Goal: Information Seeking & Learning: Learn about a topic

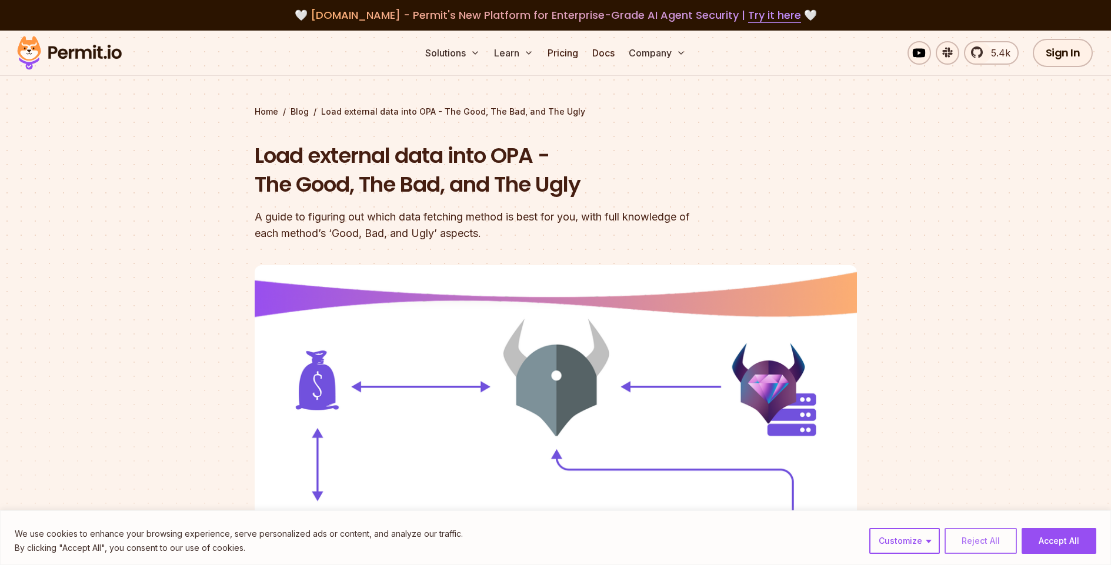
click at [966, 545] on button "Reject All" at bounding box center [981, 541] width 72 height 26
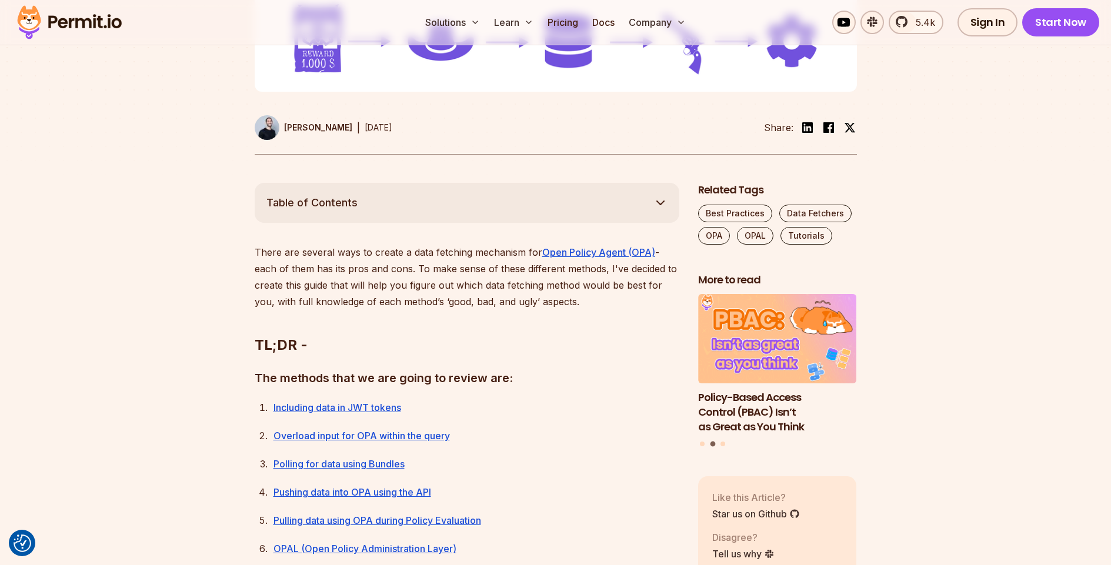
scroll to position [611, 0]
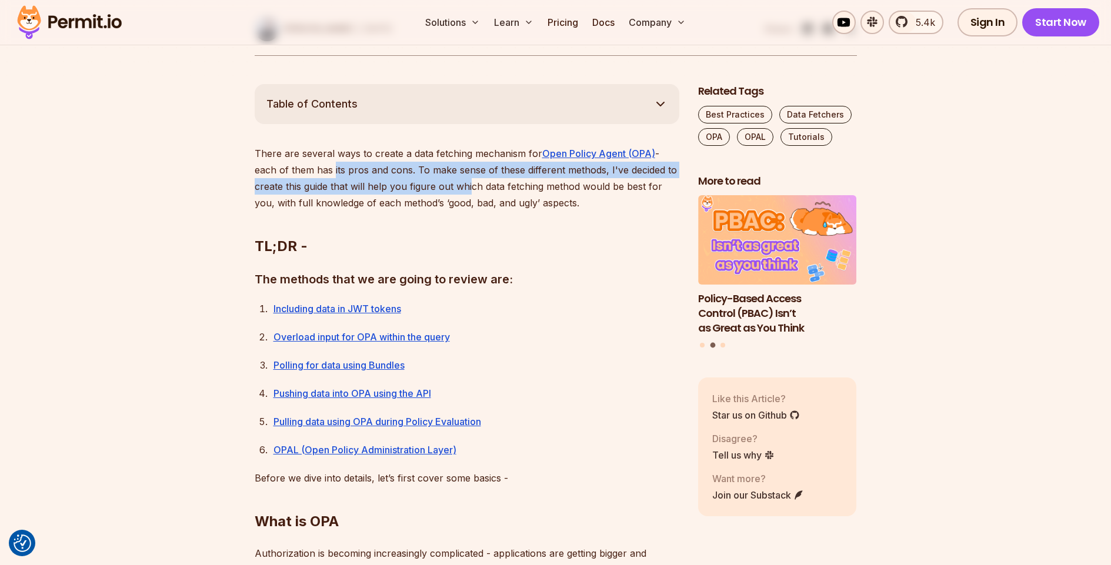
drag, startPoint x: 342, startPoint y: 165, endPoint x: 515, endPoint y: 175, distance: 173.2
click at [515, 175] on p "There are several ways to create a data fetching mechanism for Open Policy Agen…" at bounding box center [467, 178] width 425 height 66
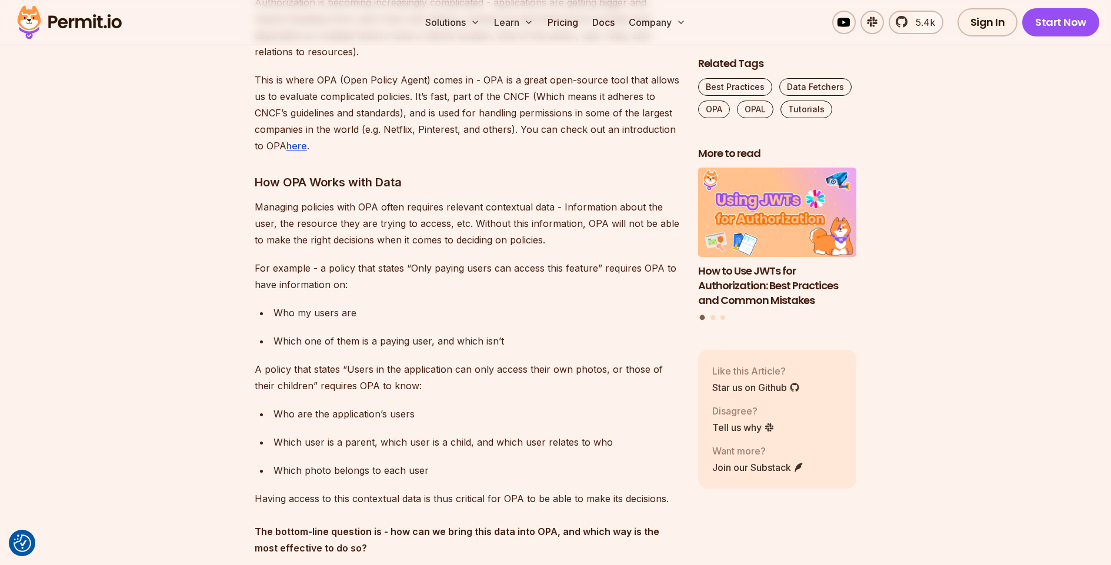
scroll to position [1217, 0]
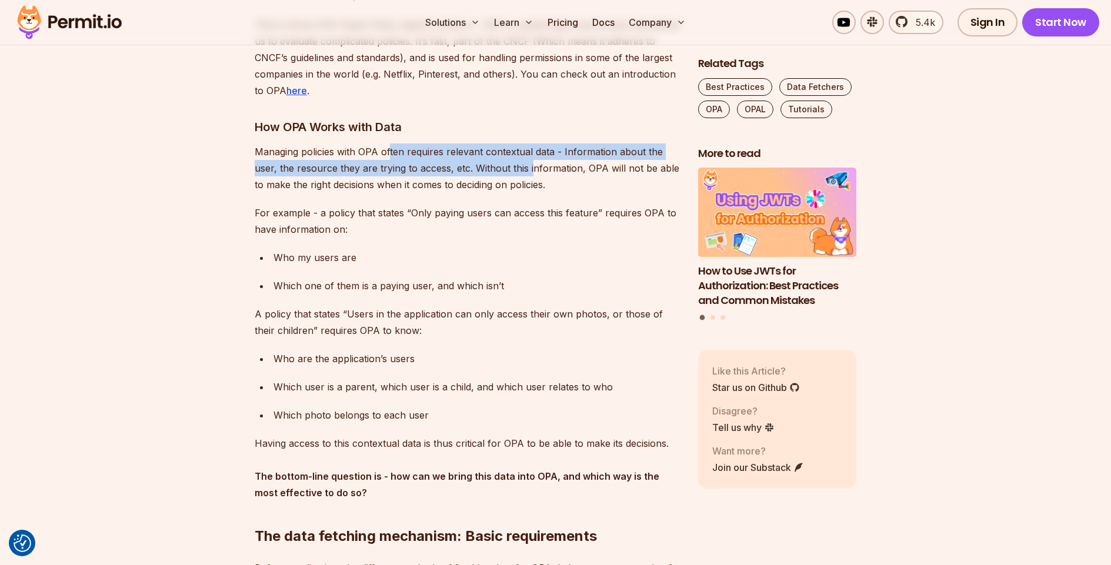
drag, startPoint x: 397, startPoint y: 149, endPoint x: 547, endPoint y: 166, distance: 151.0
click at [547, 166] on p "Managing policies with OPA often requires relevant contextual data - Informatio…" at bounding box center [467, 168] width 425 height 49
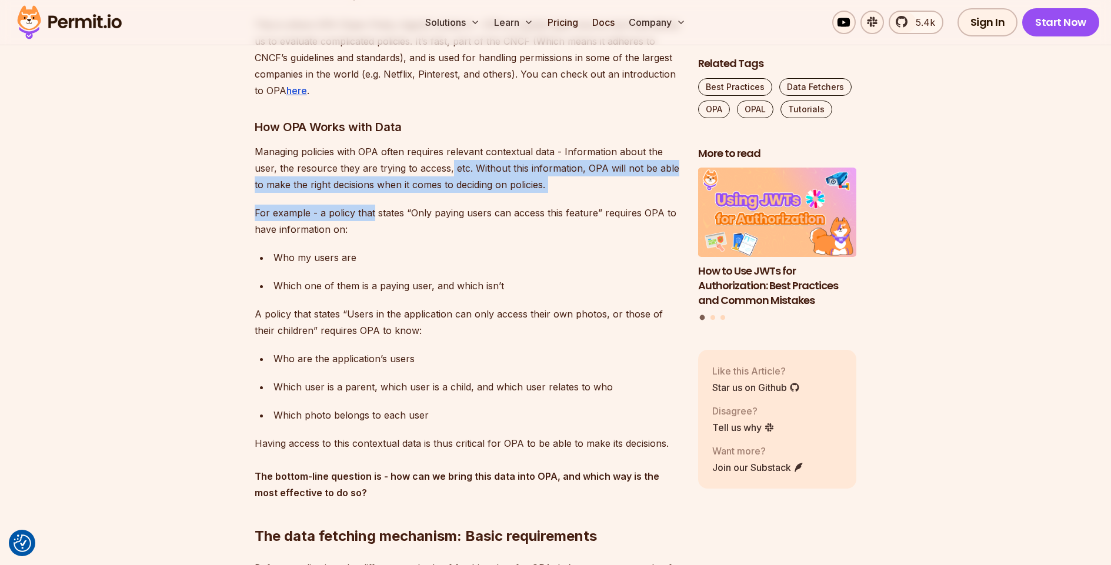
drag, startPoint x: 468, startPoint y: 169, endPoint x: 371, endPoint y: 209, distance: 105.3
click at [370, 209] on p "For example - a policy that states “Only paying users can access this feature” …" at bounding box center [467, 221] width 425 height 33
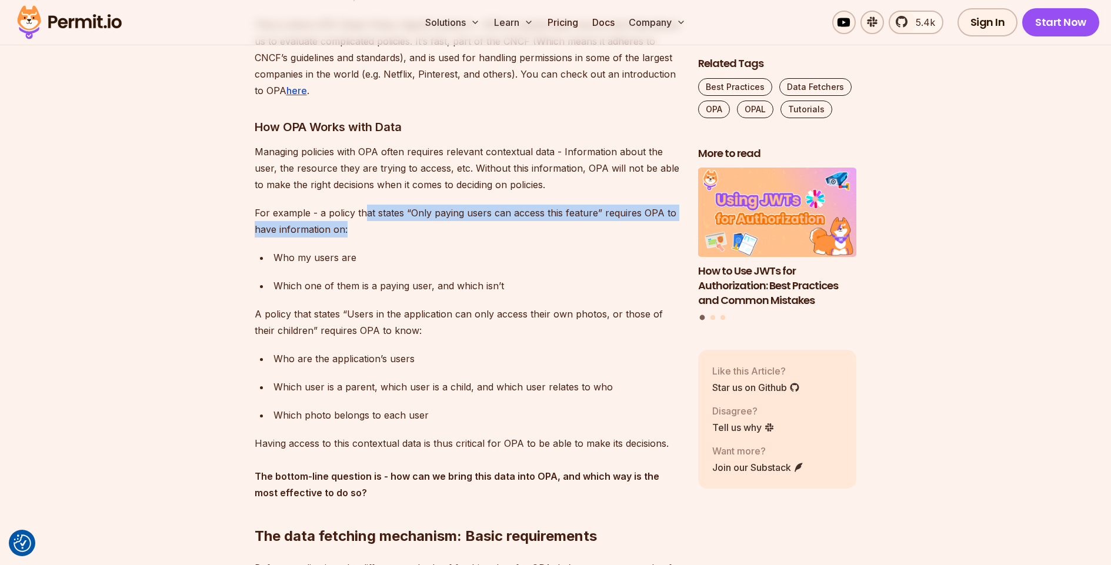
drag, startPoint x: 366, startPoint y: 211, endPoint x: 479, endPoint y: 235, distance: 115.5
click at [479, 235] on p "For example - a policy that states “Only paying users can access this feature” …" at bounding box center [467, 221] width 425 height 33
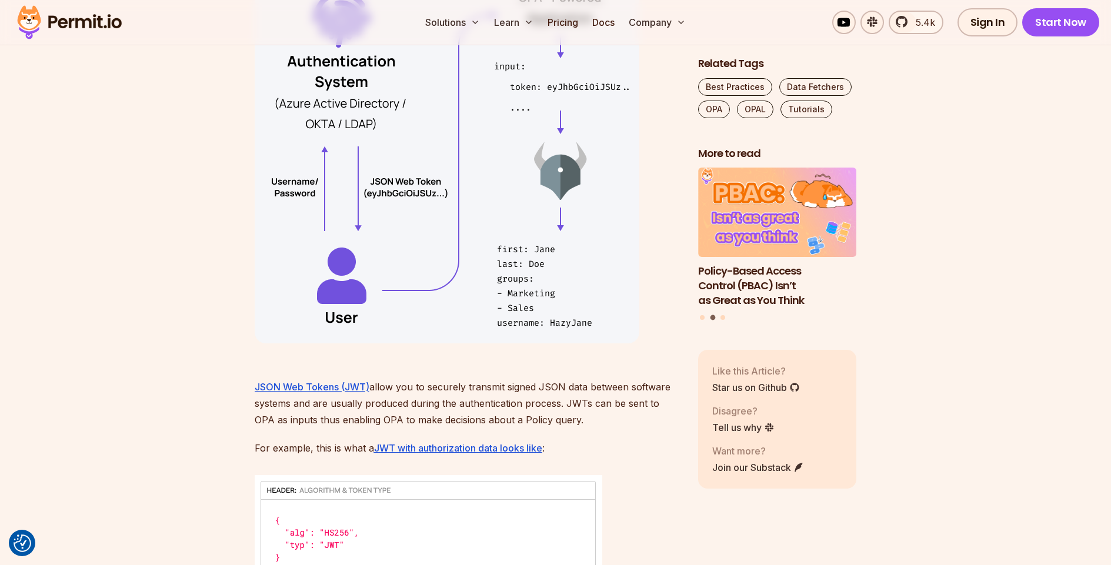
scroll to position [2337, 0]
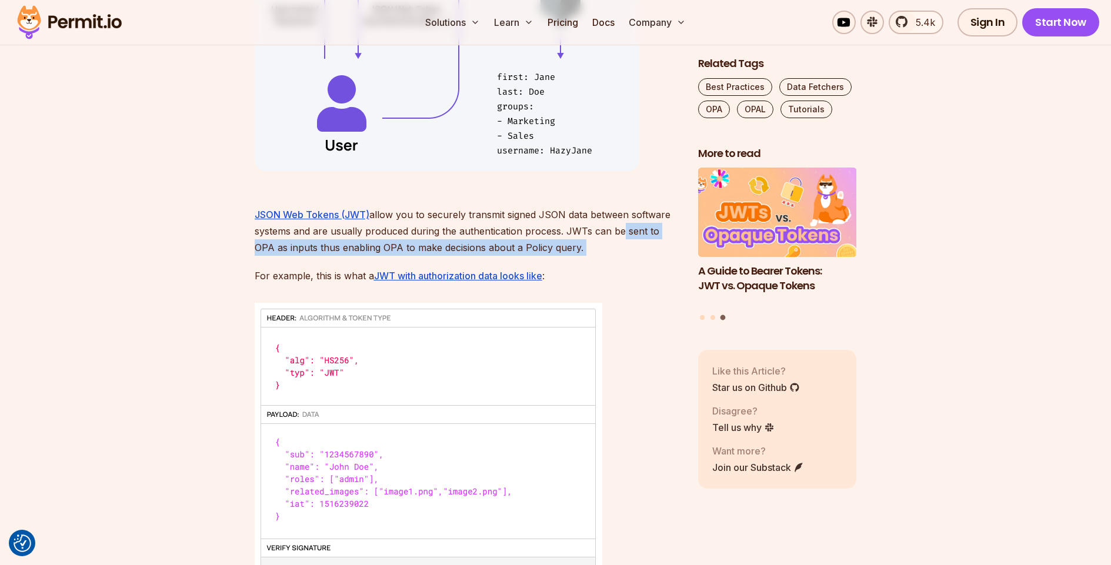
drag, startPoint x: 280, startPoint y: 251, endPoint x: 436, endPoint y: 259, distance: 156.6
click at [439, 249] on p "JSON Web Tokens (JWT) allow you to securely transmit signed JSON data between s…" at bounding box center [467, 223] width 425 height 66
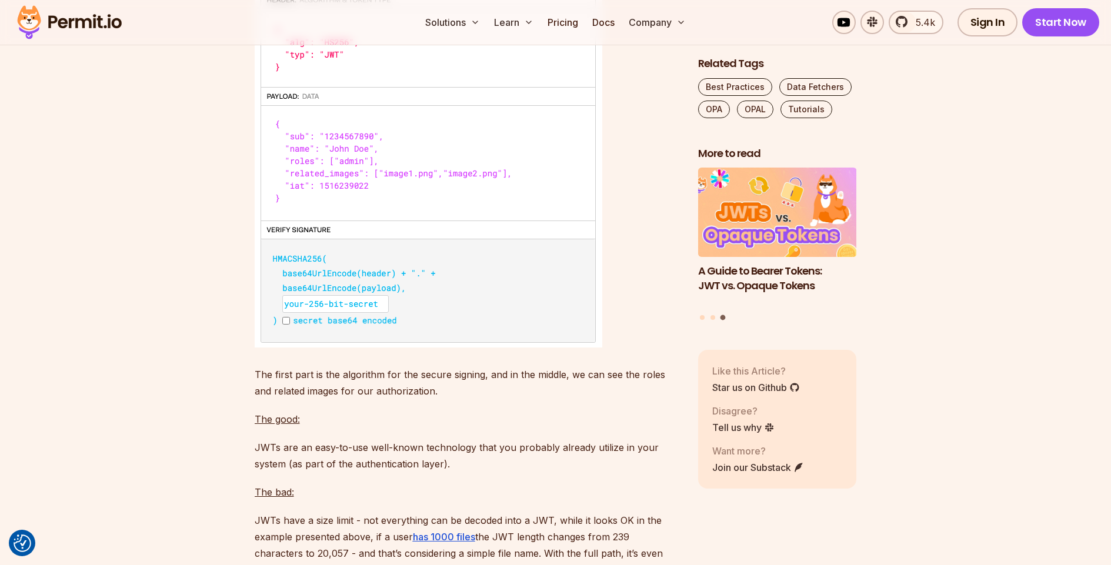
scroll to position [2760, 0]
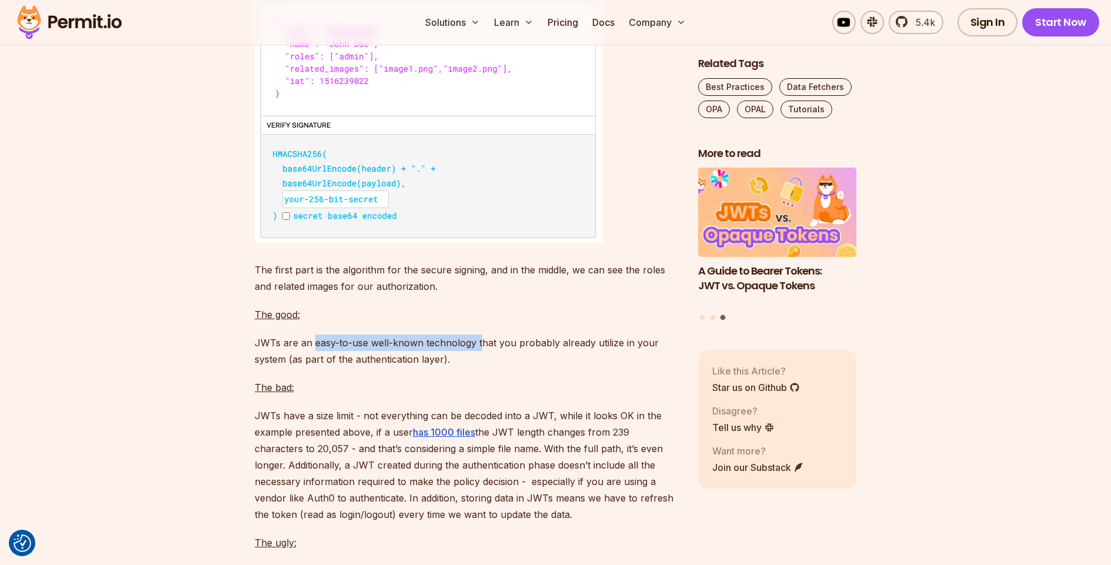
drag, startPoint x: 318, startPoint y: 334, endPoint x: 479, endPoint y: 342, distance: 161.4
click at [479, 342] on p "JWTs are an easy-to-use well-known technology that you probably already utilize…" at bounding box center [467, 351] width 425 height 33
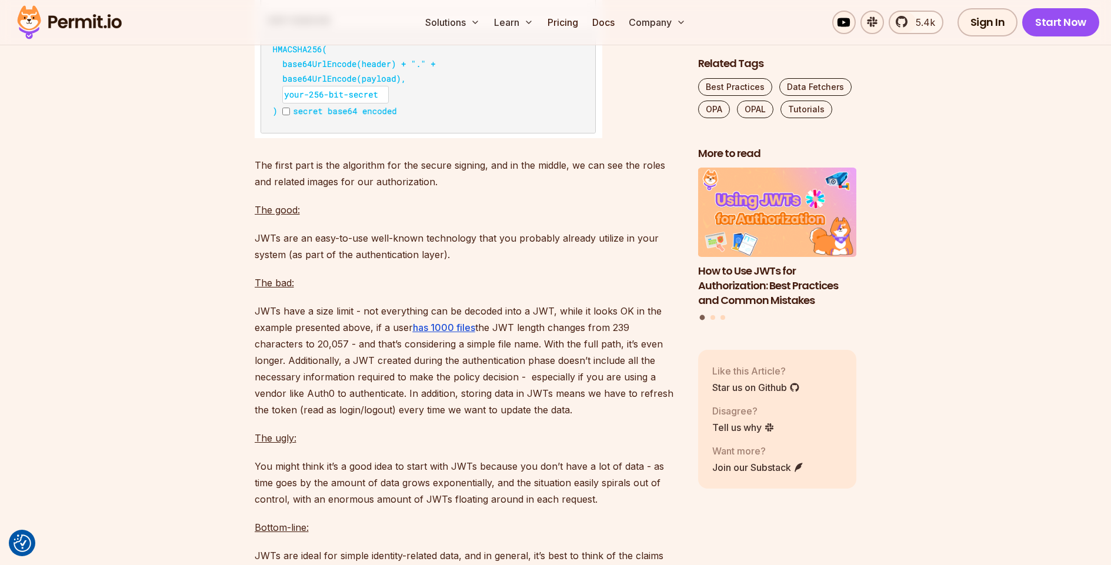
scroll to position [2955, 0]
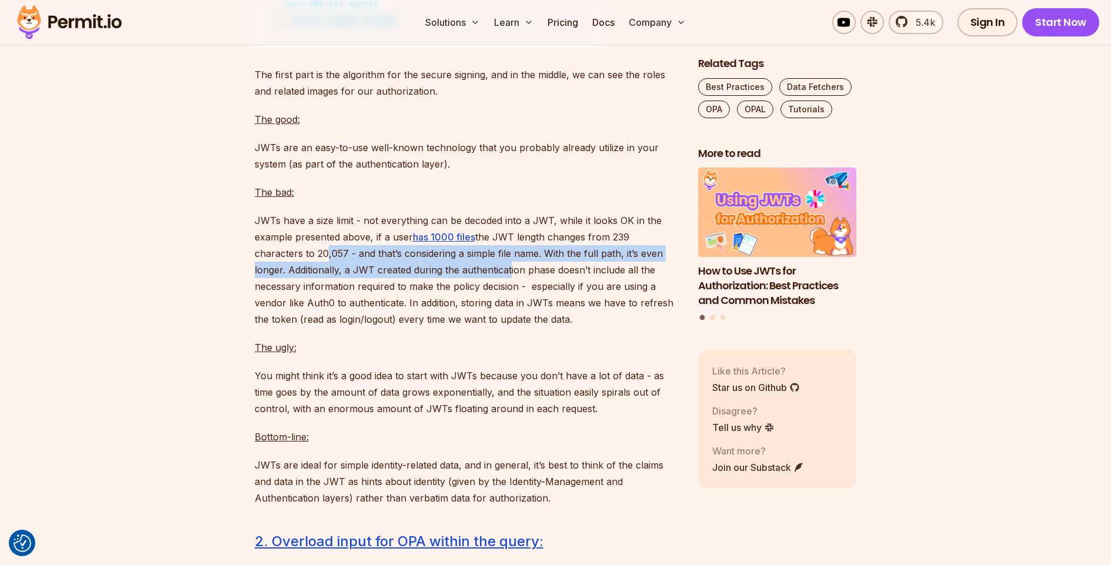
drag, startPoint x: 320, startPoint y: 249, endPoint x: 533, endPoint y: 269, distance: 213.8
click at [533, 269] on p "JWTs have a size limit - not everything can be decoded into a JWT, while it loo…" at bounding box center [467, 269] width 425 height 115
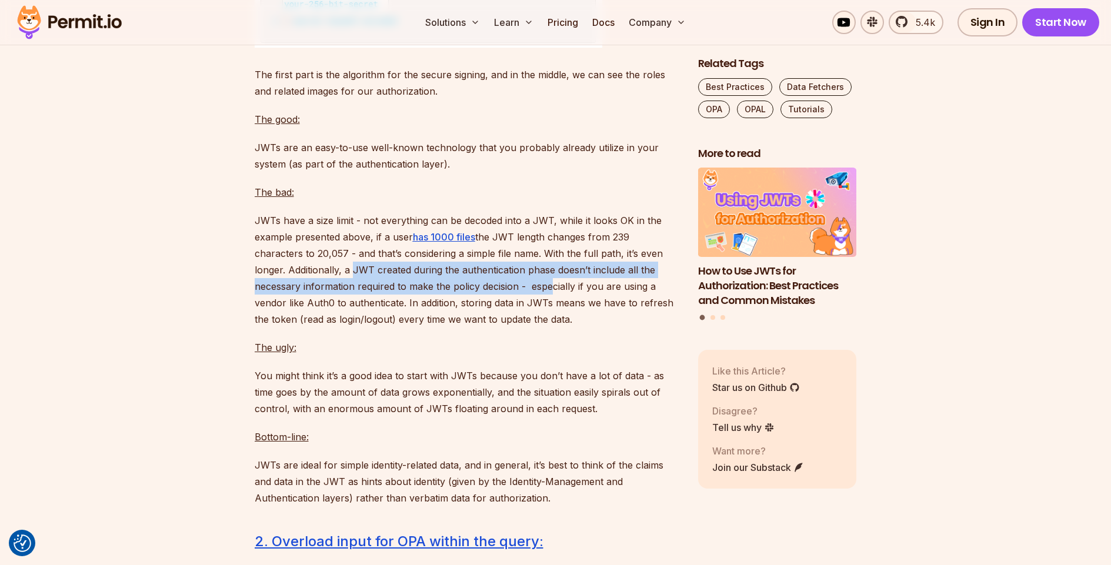
drag, startPoint x: 375, startPoint y: 269, endPoint x: 577, endPoint y: 289, distance: 203.3
click at [577, 289] on p "JWTs have a size limit - not everything can be decoded into a JWT, while it loo…" at bounding box center [467, 269] width 425 height 115
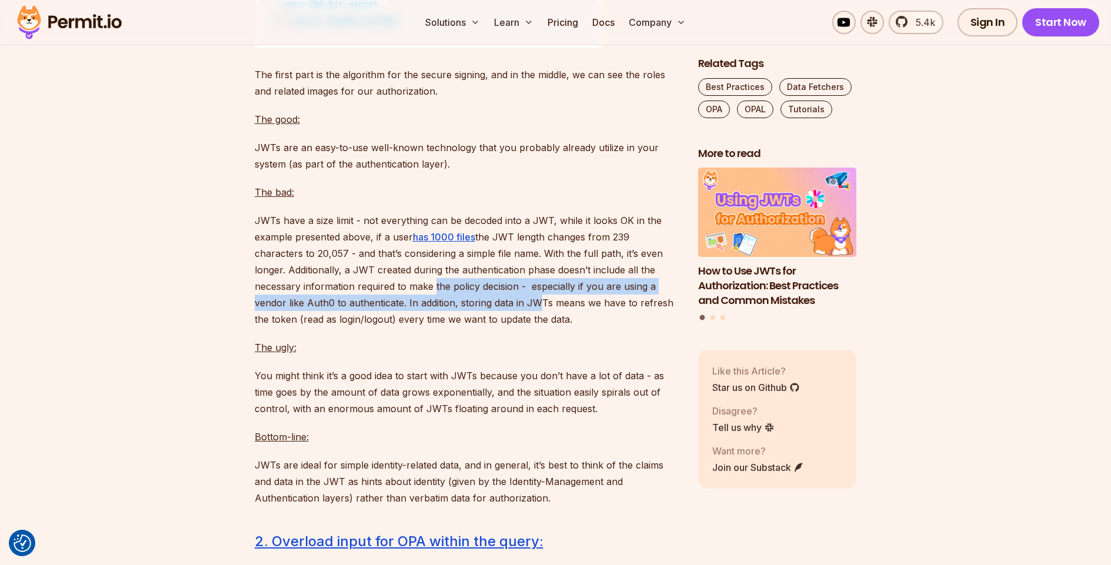
drag, startPoint x: 458, startPoint y: 283, endPoint x: 568, endPoint y: 308, distance: 112.2
click at [568, 308] on p "JWTs have a size limit - not everything can be decoded into a JWT, while it loo…" at bounding box center [467, 269] width 425 height 115
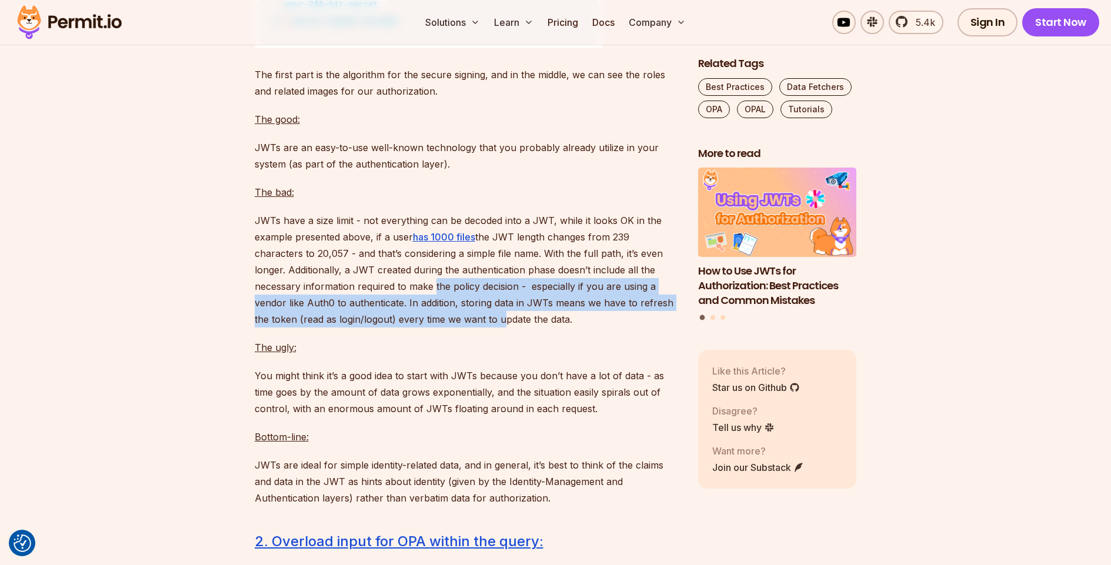
click at [568, 308] on p "JWTs have a size limit - not everything can be decoded into a JWT, while it loo…" at bounding box center [467, 269] width 425 height 115
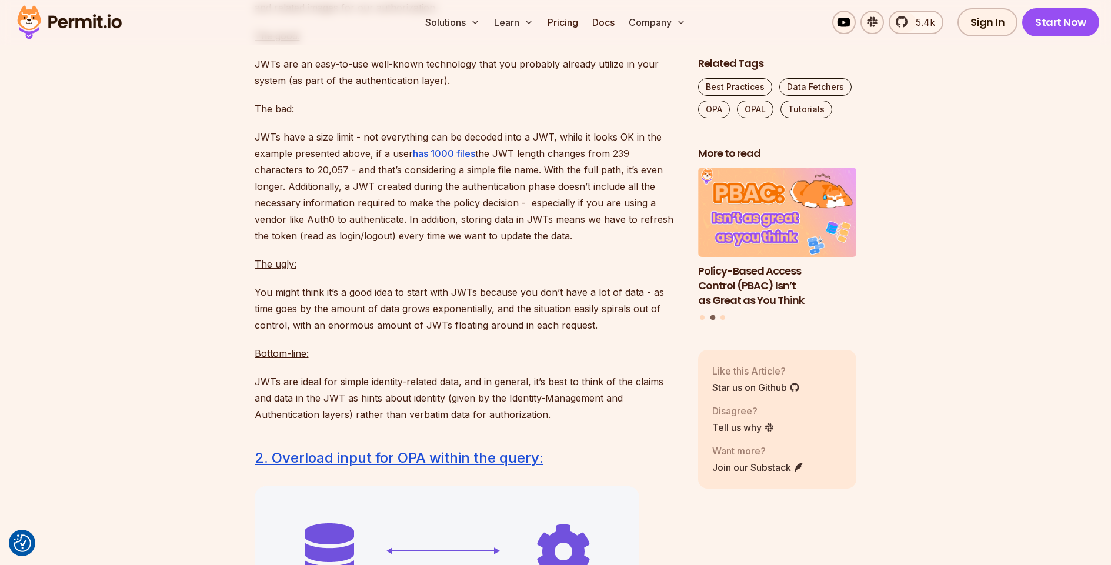
scroll to position [3118, 0]
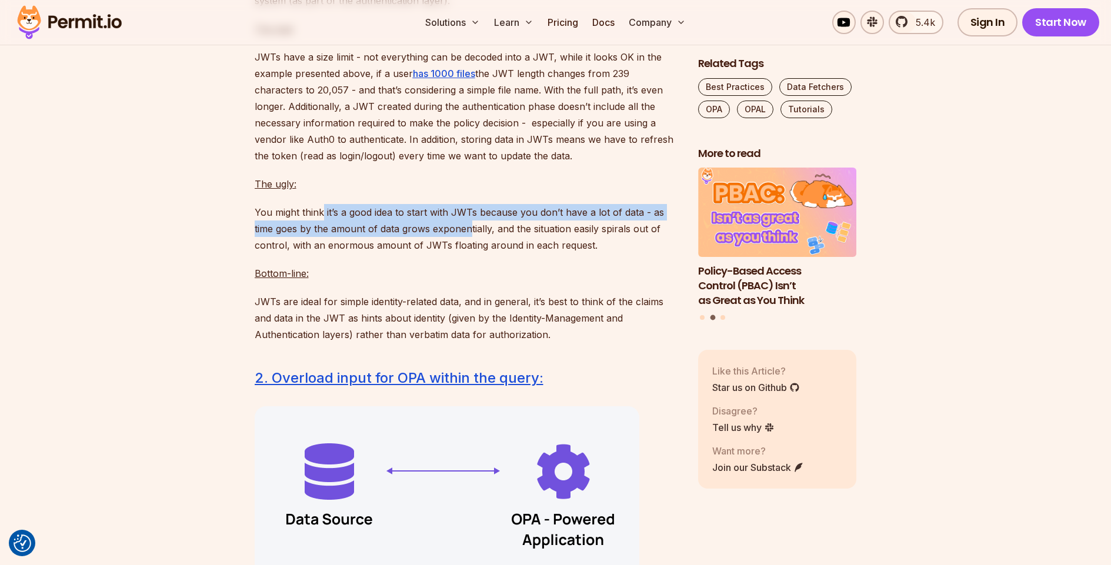
drag, startPoint x: 338, startPoint y: 207, endPoint x: 483, endPoint y: 220, distance: 145.9
click at [483, 220] on p "You might think it’s a good idea to start with JWTs because you don’t have a lo…" at bounding box center [467, 228] width 425 height 49
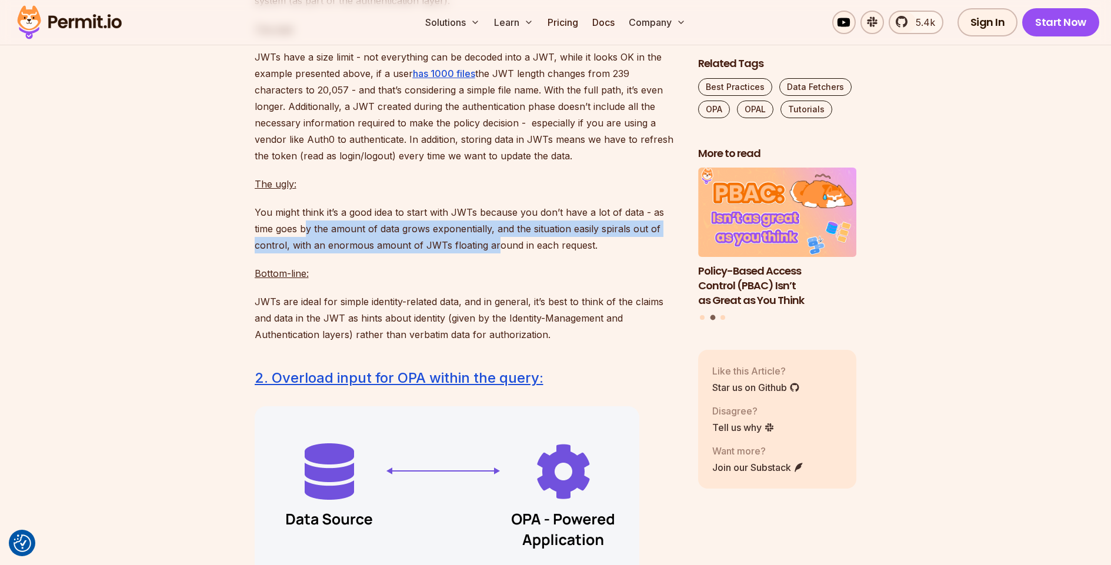
drag, startPoint x: 320, startPoint y: 229, endPoint x: 524, endPoint y: 235, distance: 204.2
click at [524, 235] on p "You might think it’s a good idea to start with JWTs because you don’t have a lo…" at bounding box center [467, 228] width 425 height 49
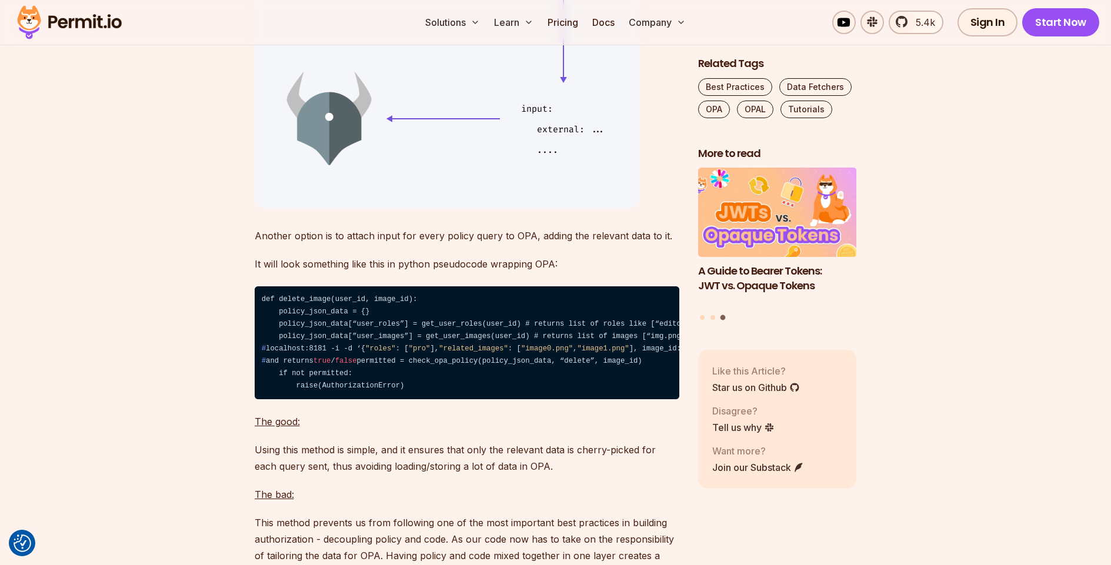
scroll to position [3871, 0]
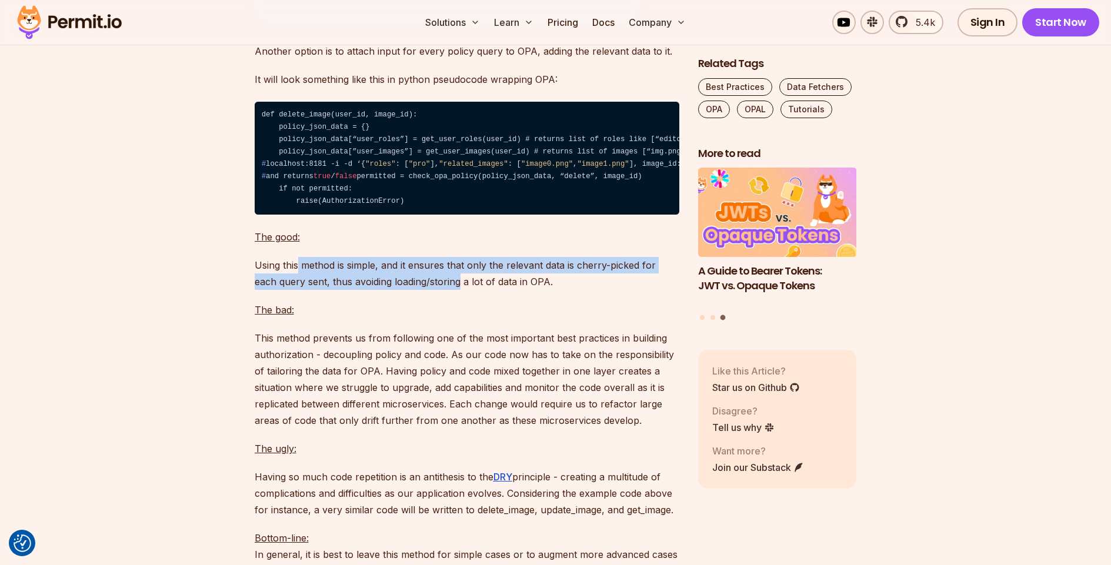
drag, startPoint x: 296, startPoint y: 305, endPoint x: 477, endPoint y: 328, distance: 181.9
click at [477, 290] on p "Using this method is simple, and it ensures that only the relevant data is cher…" at bounding box center [467, 273] width 425 height 33
click at [476, 290] on p "Using this method is simple, and it ensures that only the relevant data is cher…" at bounding box center [467, 273] width 425 height 33
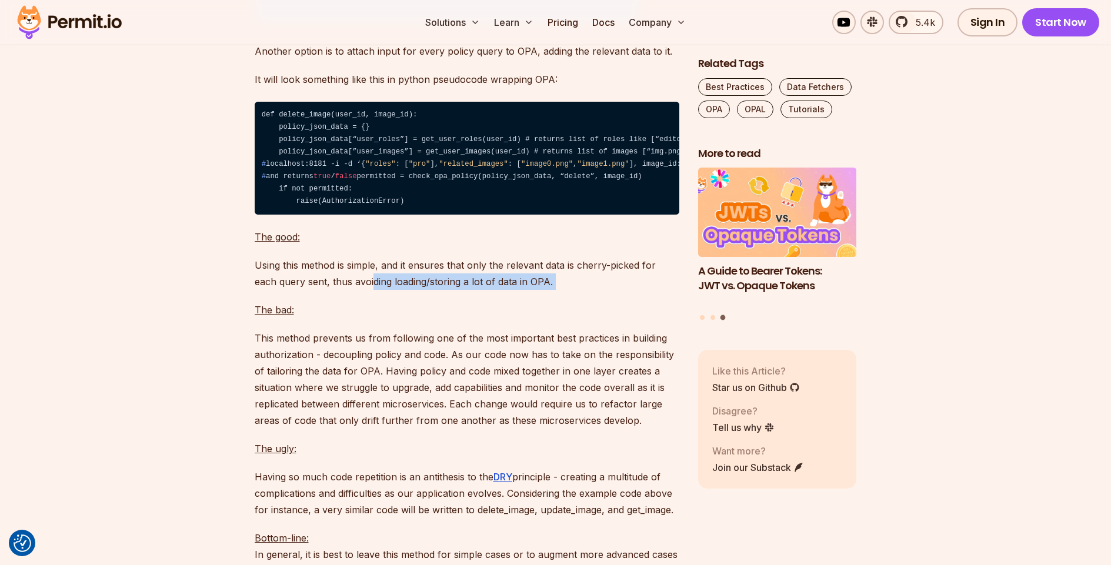
drag, startPoint x: 386, startPoint y: 328, endPoint x: 508, endPoint y: 336, distance: 122.6
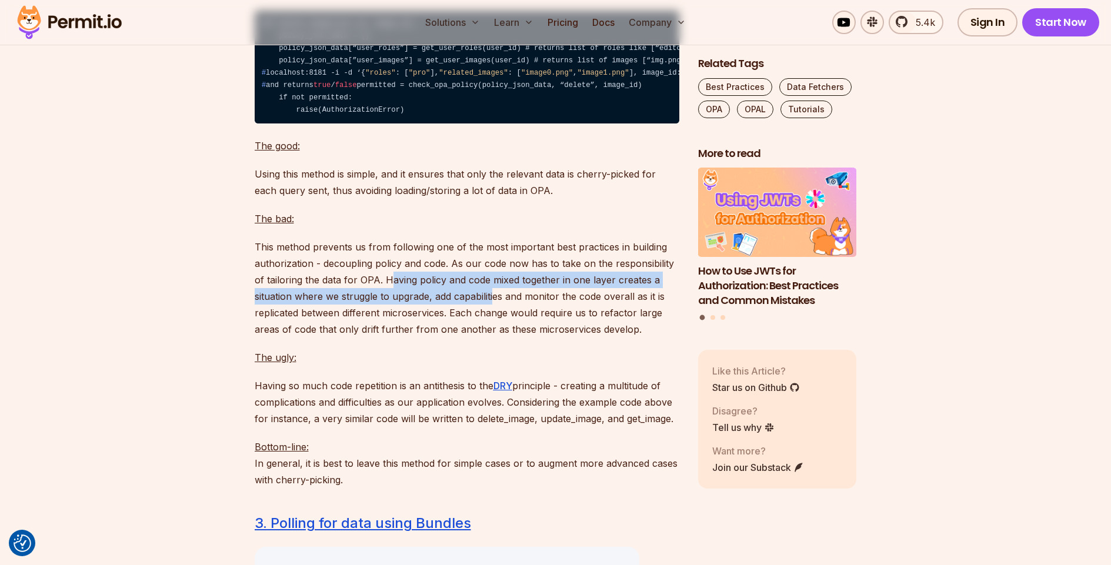
drag, startPoint x: 399, startPoint y: 327, endPoint x: 501, endPoint y: 337, distance: 102.8
click at [501, 337] on p "This method prevents us from following one of the most important best practices…" at bounding box center [467, 288] width 425 height 99
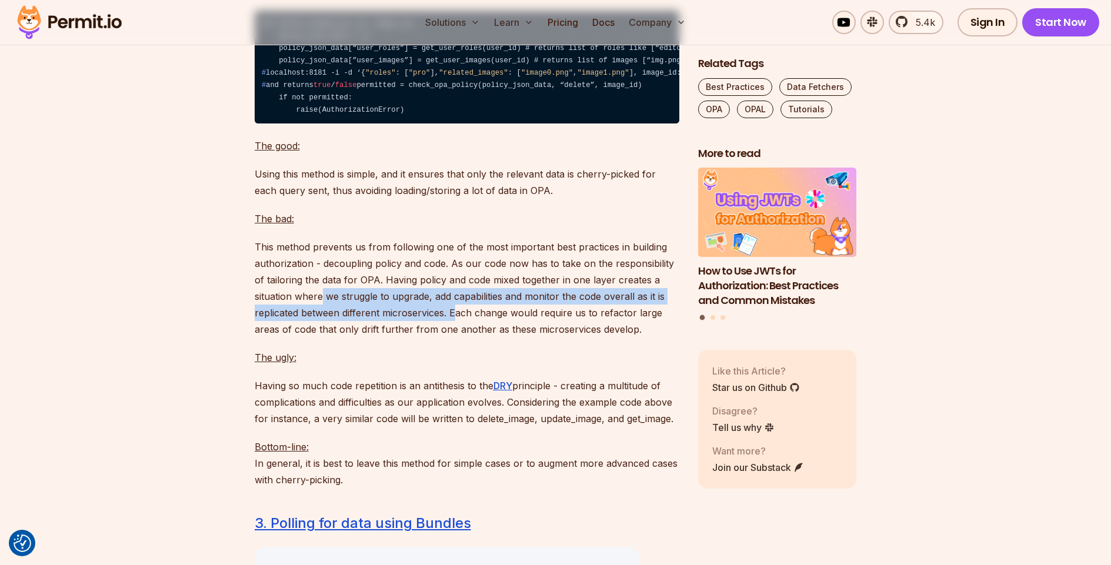
drag, startPoint x: 329, startPoint y: 336, endPoint x: 472, endPoint y: 352, distance: 143.9
click at [472, 338] on p "This method prevents us from following one of the most important best practices…" at bounding box center [467, 288] width 425 height 99
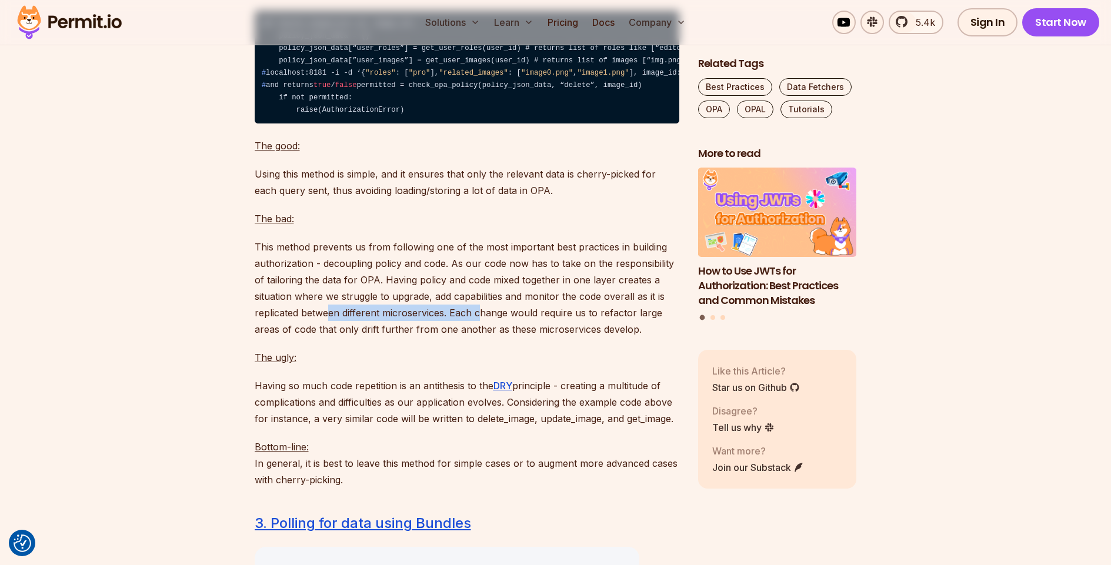
drag, startPoint x: 344, startPoint y: 354, endPoint x: 496, endPoint y: 362, distance: 151.9
click at [496, 338] on p "This method prevents us from following one of the most important best practices…" at bounding box center [467, 288] width 425 height 99
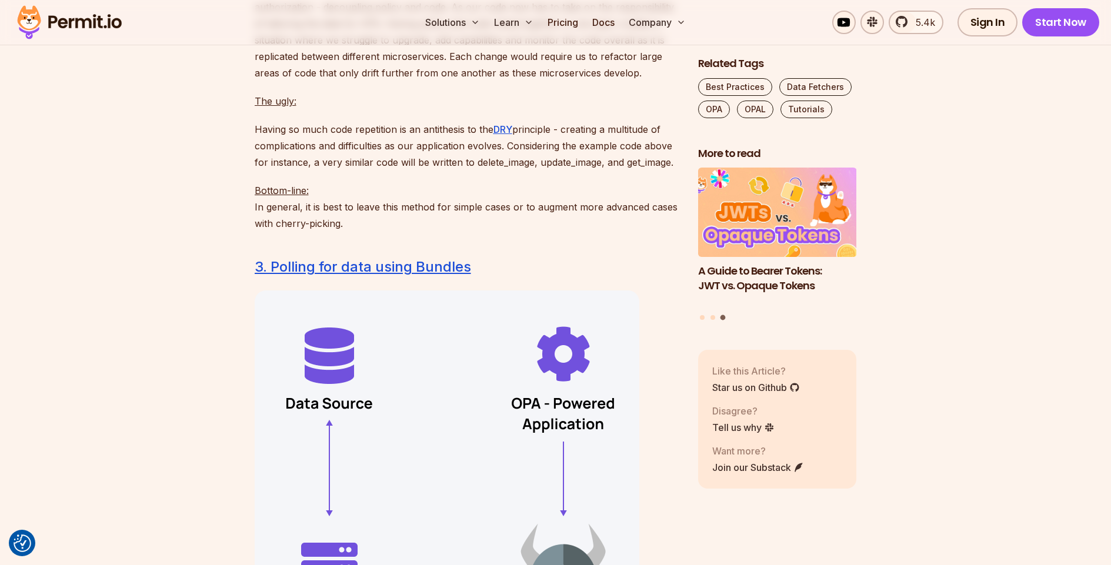
scroll to position [4570, 0]
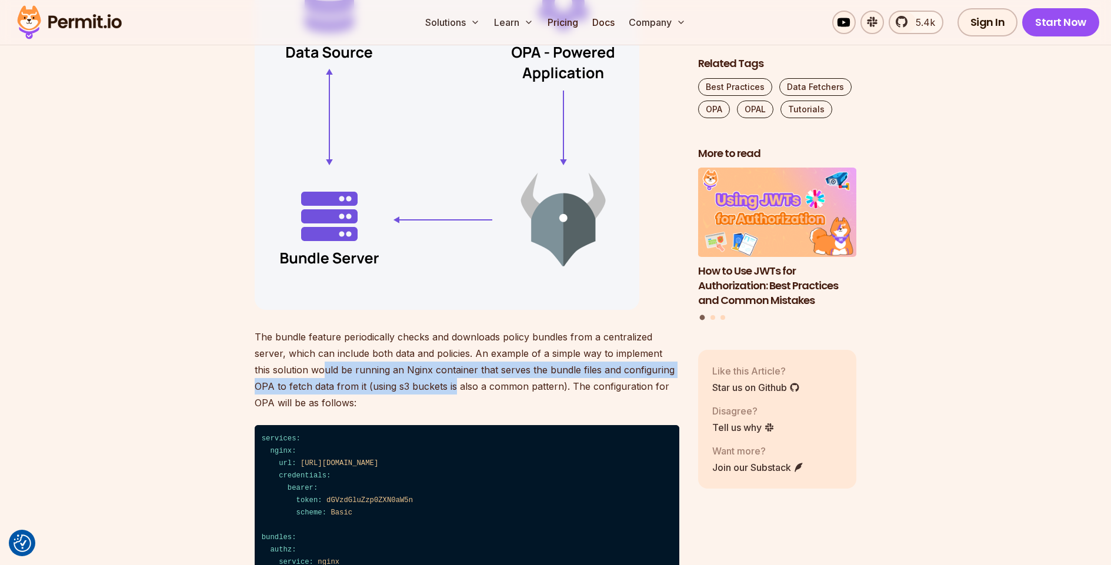
drag, startPoint x: 323, startPoint y: 413, endPoint x: 454, endPoint y: 436, distance: 133.2
click at [454, 411] on p "The bundle feature periodically checks and downloads policy bundles from a cent…" at bounding box center [467, 370] width 425 height 82
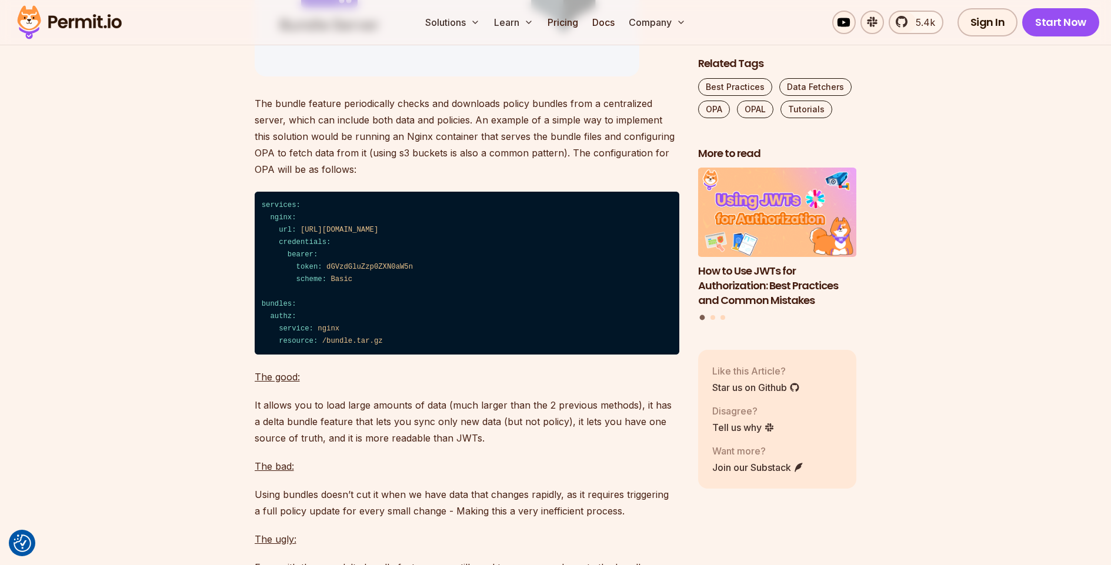
scroll to position [5011, 0]
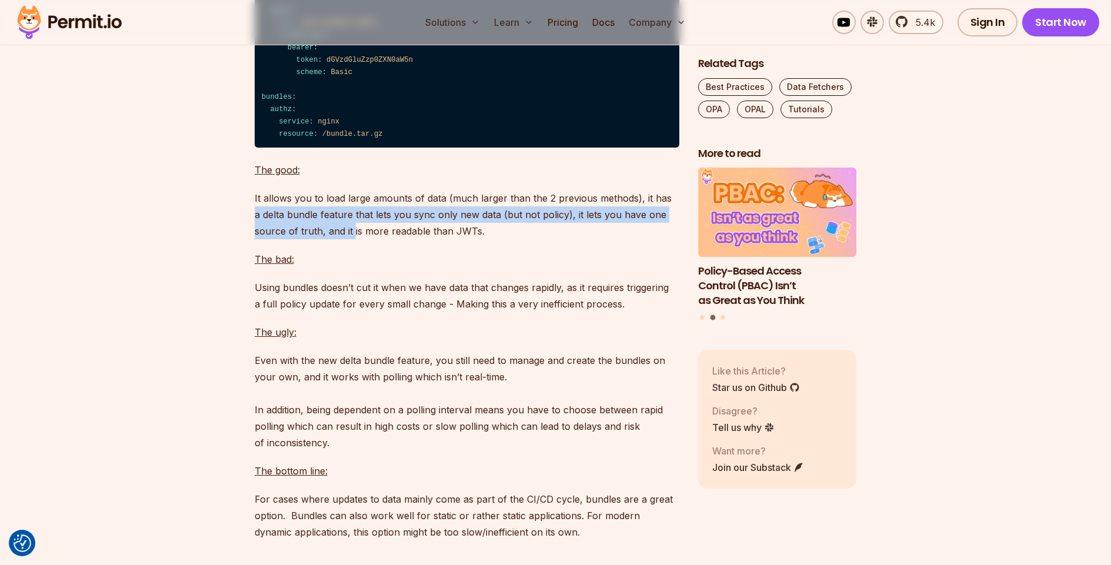
drag, startPoint x: 335, startPoint y: 258, endPoint x: 397, endPoint y: 266, distance: 63.0
click at [397, 239] on p "It allows you to load large amounts of data (much larger than the 2 previous me…" at bounding box center [467, 214] width 425 height 49
drag, startPoint x: 321, startPoint y: 258, endPoint x: 396, endPoint y: 268, distance: 75.4
click at [396, 239] on p "It allows you to load large amounts of data (much larger than the 2 previous me…" at bounding box center [467, 214] width 425 height 49
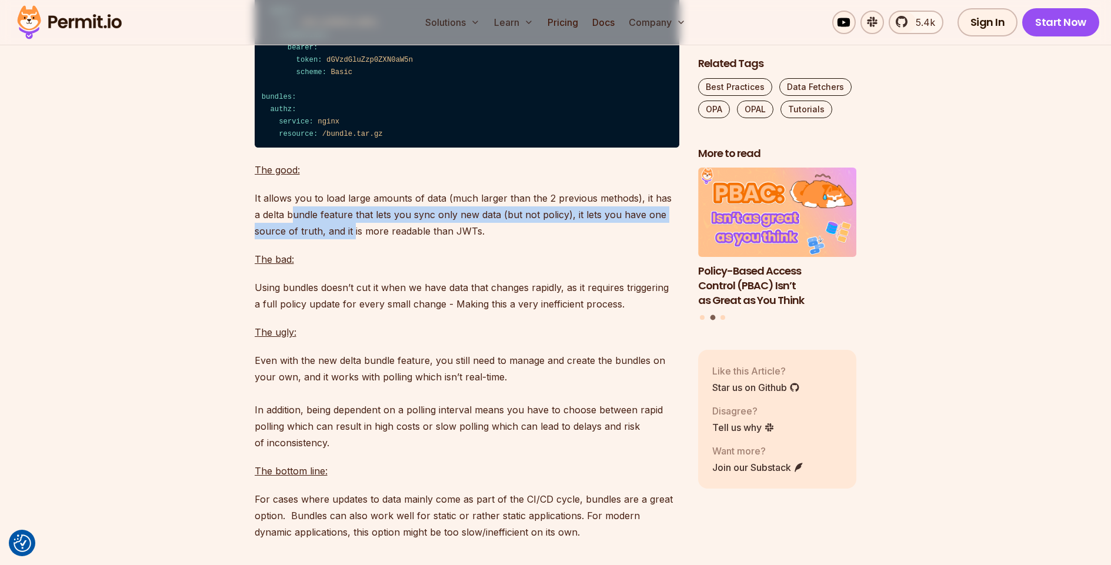
click at [396, 239] on p "It allows you to load large amounts of data (much larger than the 2 previous me…" at bounding box center [467, 214] width 425 height 49
drag, startPoint x: 402, startPoint y: 261, endPoint x: 502, endPoint y: 268, distance: 100.2
click at [502, 239] on p "It allows you to load large amounts of data (much larger than the 2 previous me…" at bounding box center [467, 214] width 425 height 49
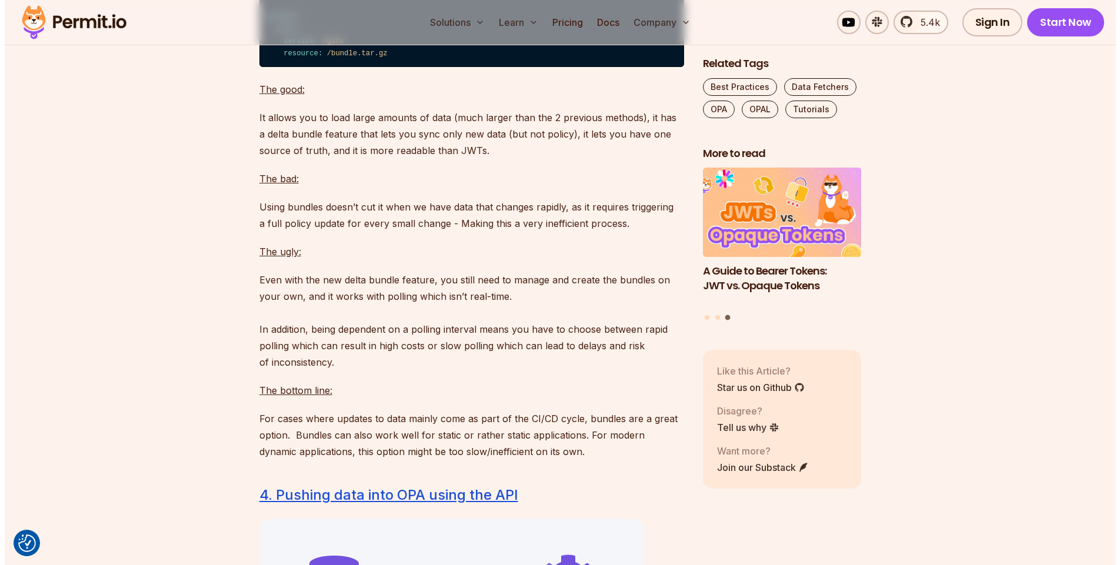
scroll to position [5148, 0]
